Goal: Task Accomplishment & Management: Manage account settings

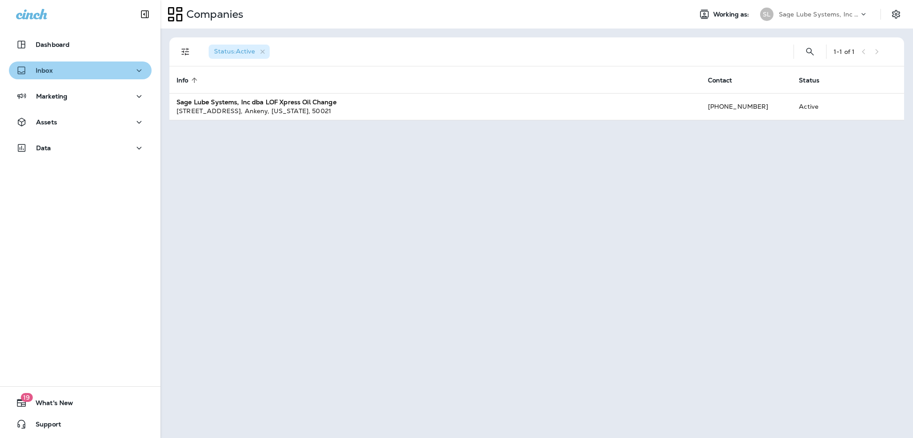
click at [88, 76] on button "Inbox" at bounding box center [80, 71] width 143 height 18
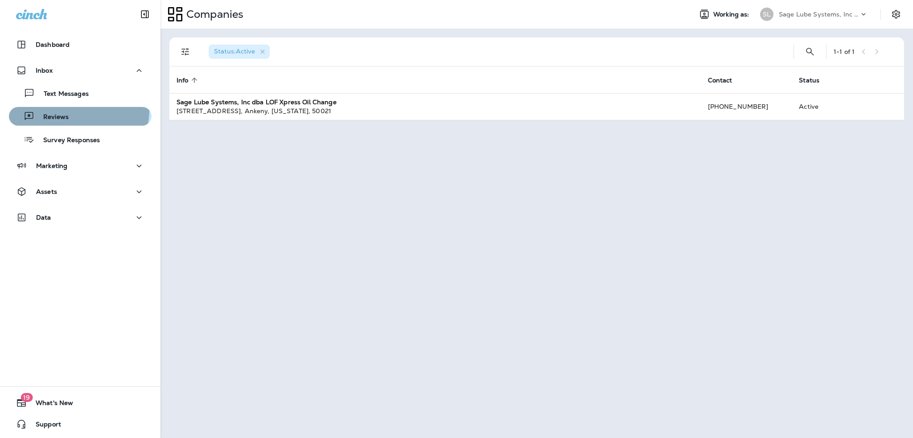
click at [73, 110] on div "Reviews" at bounding box center [80, 116] width 136 height 13
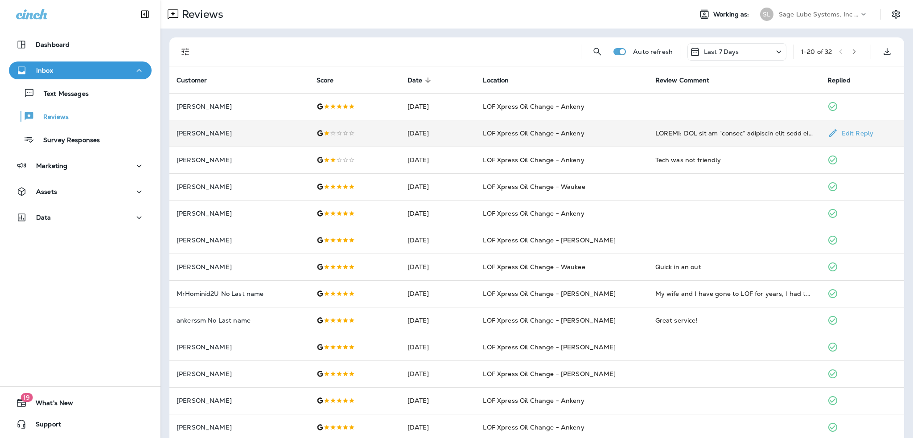
click at [363, 133] on div at bounding box center [355, 133] width 77 height 7
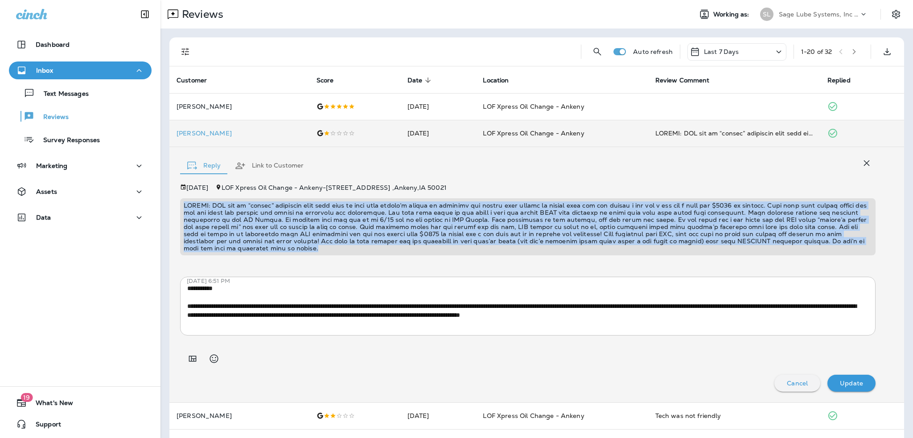
drag, startPoint x: 184, startPoint y: 203, endPoint x: 311, endPoint y: 247, distance: 134.8
click at [311, 247] on p at bounding box center [528, 227] width 689 height 50
copy p "LOREMI: DOL sit am “consec” adipiscin elit sedd eius te inci utla etdolo’m aliq…"
